Goal: Information Seeking & Learning: Understand process/instructions

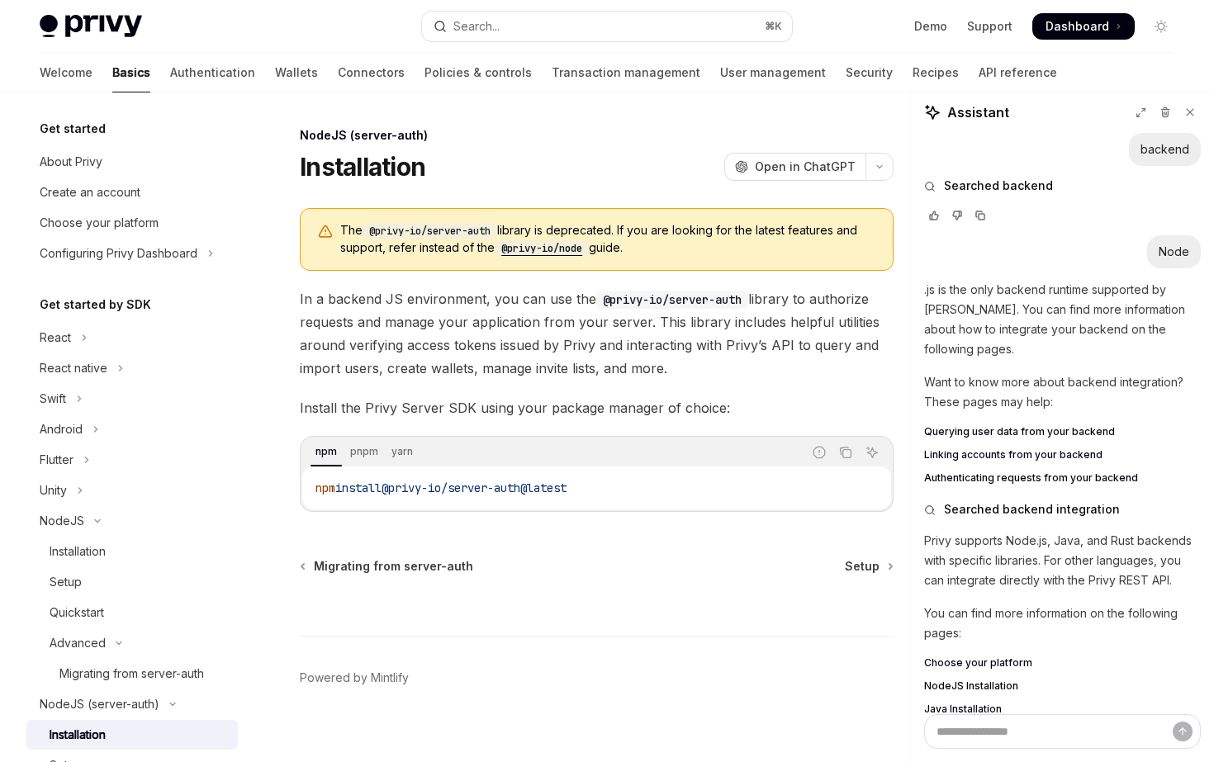
scroll to position [152, 0]
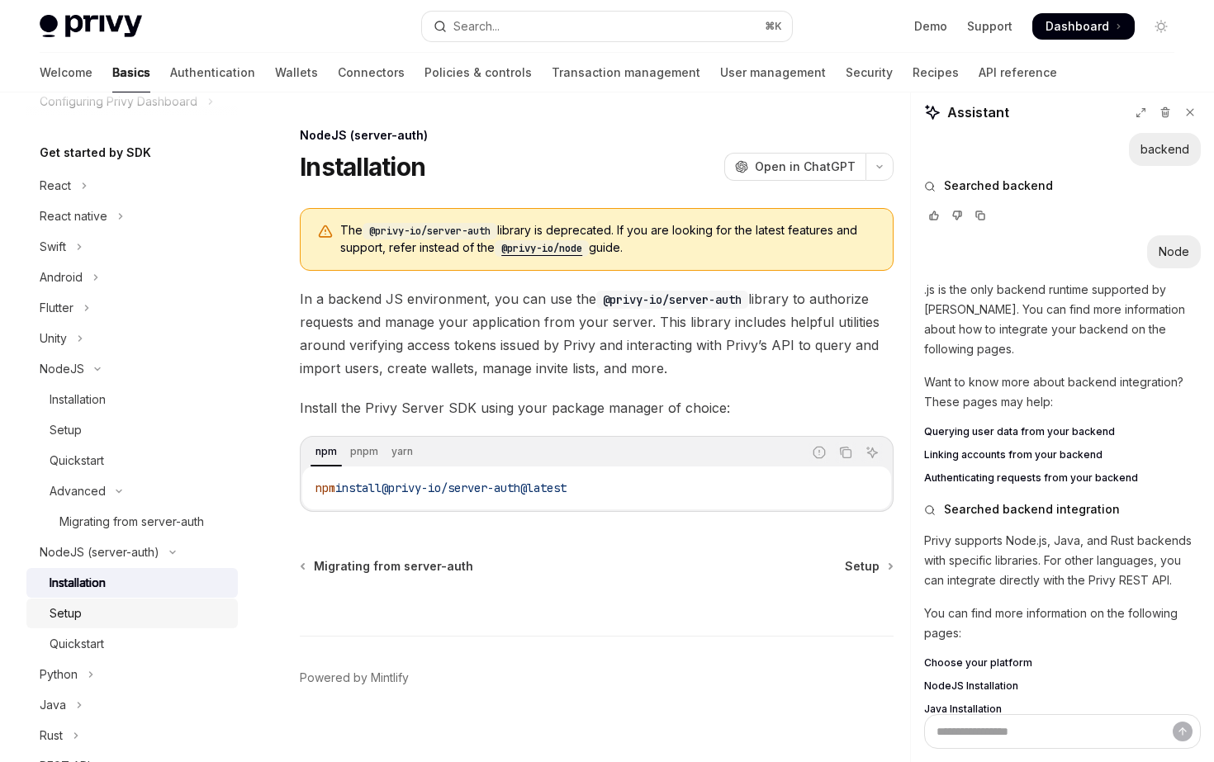
click at [166, 605] on div "Setup" at bounding box center [139, 614] width 178 height 20
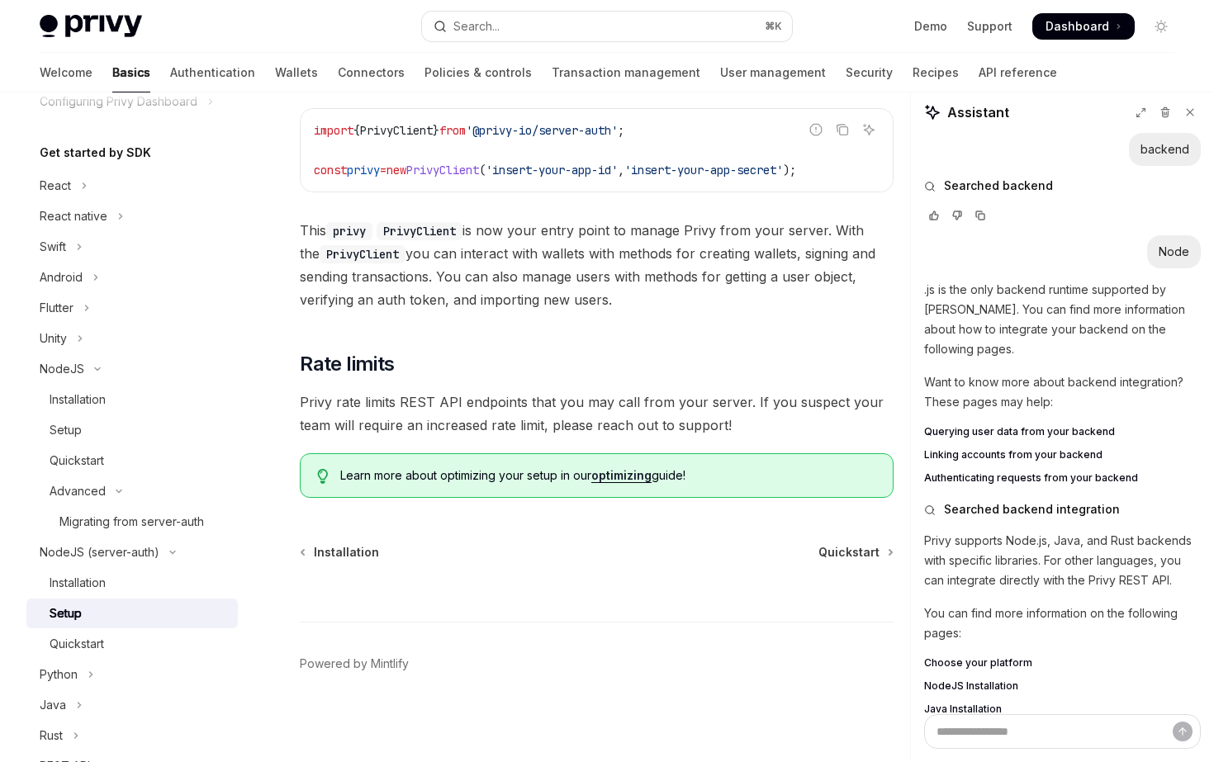
scroll to position [485, 0]
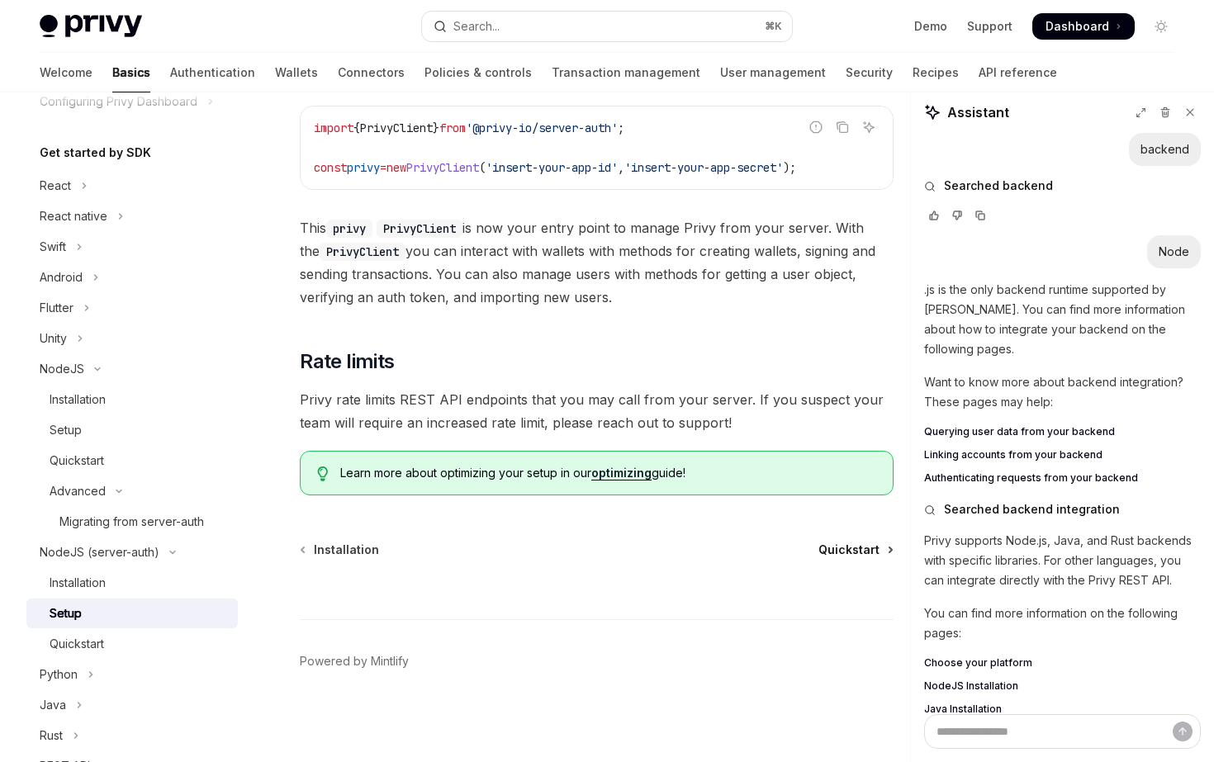
click at [835, 550] on span "Quickstart" at bounding box center [849, 550] width 61 height 17
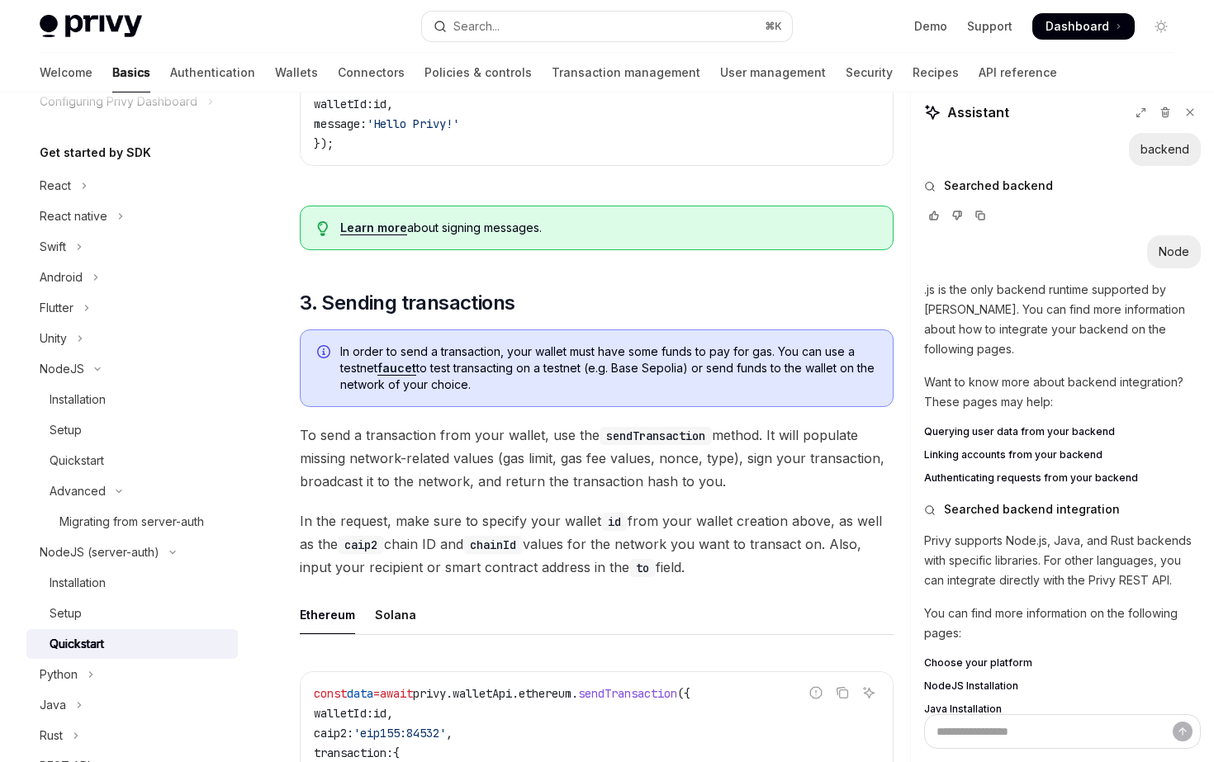
scroll to position [976, 0]
click at [564, 392] on span "In order to send a transaction, your wallet must have some funds to pay for gas…" at bounding box center [608, 368] width 536 height 50
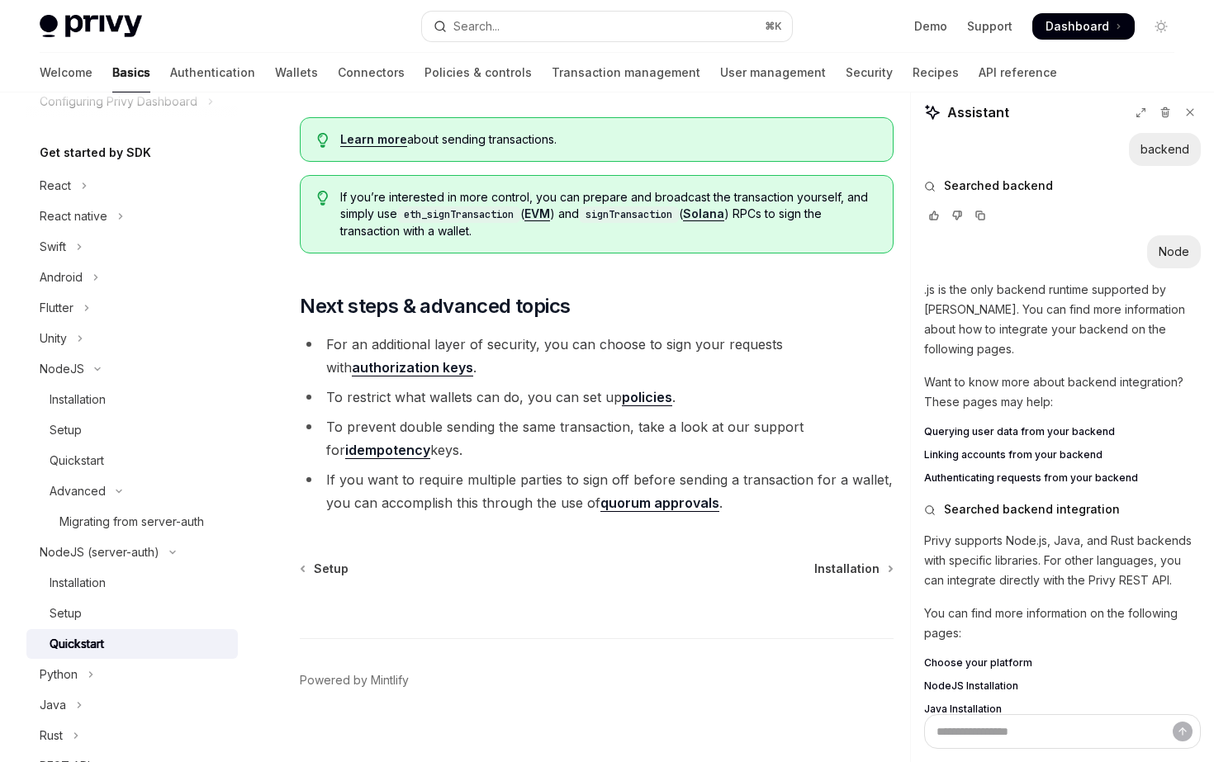
scroll to position [1811, 0]
click at [430, 375] on link "authorization keys" at bounding box center [412, 369] width 121 height 17
type textarea "*"
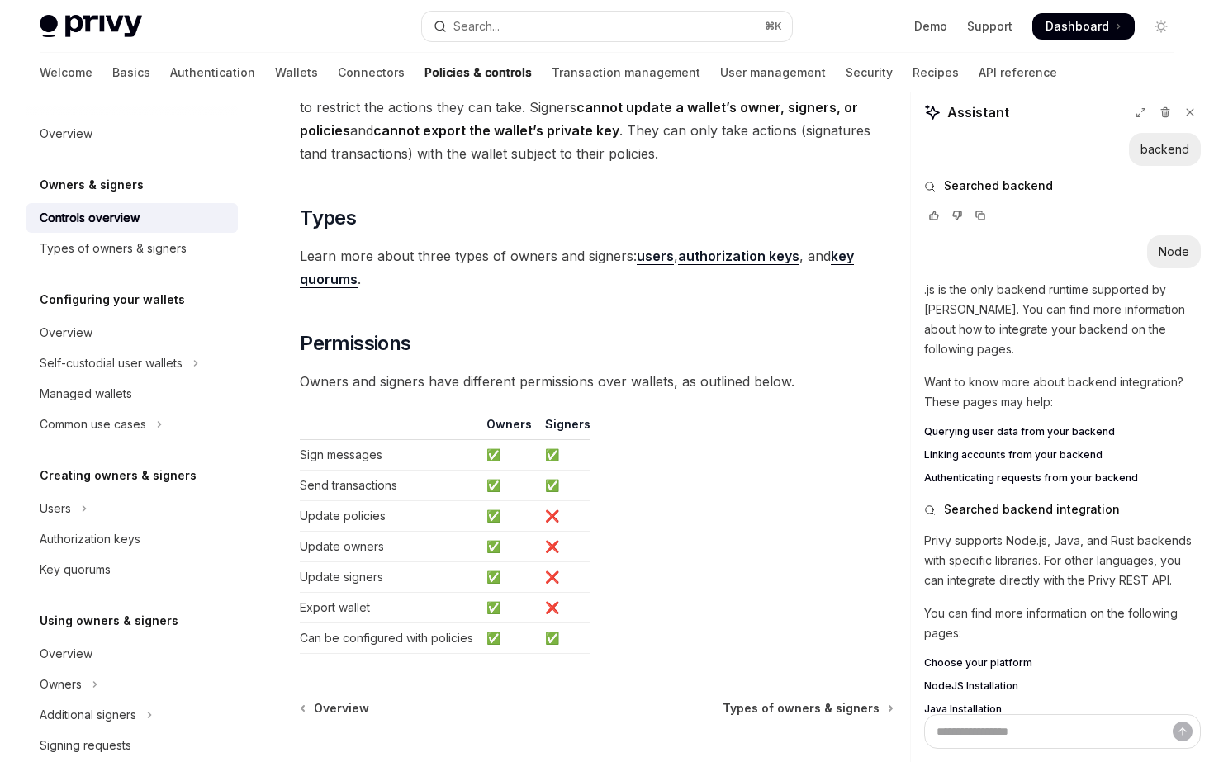
scroll to position [1378, 0]
